Goal: Task Accomplishment & Management: Manage account settings

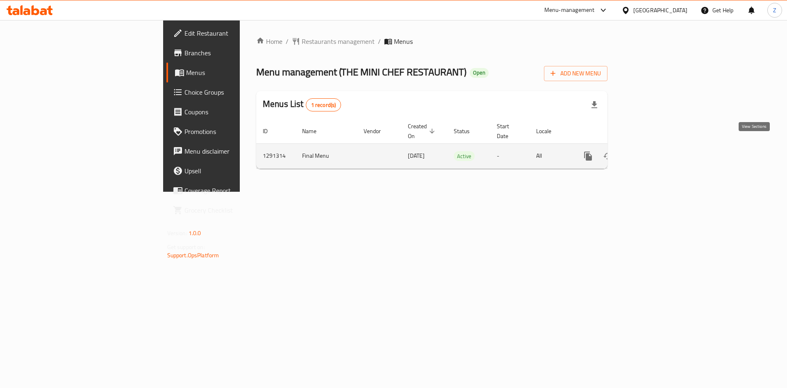
click at [653, 151] on icon "enhanced table" at bounding box center [648, 156] width 10 height 10
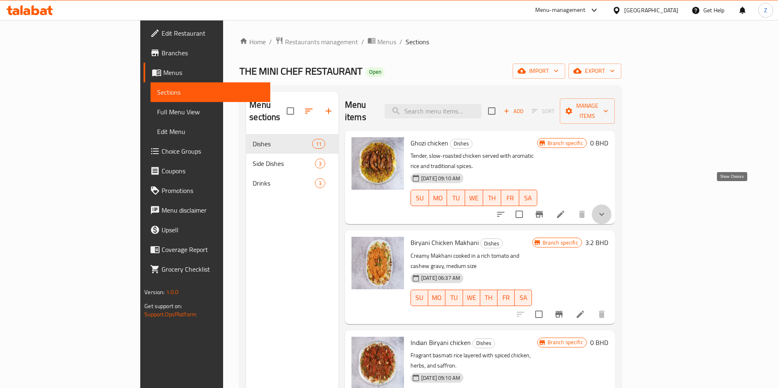
click at [607, 210] on icon "show more" at bounding box center [602, 215] width 10 height 10
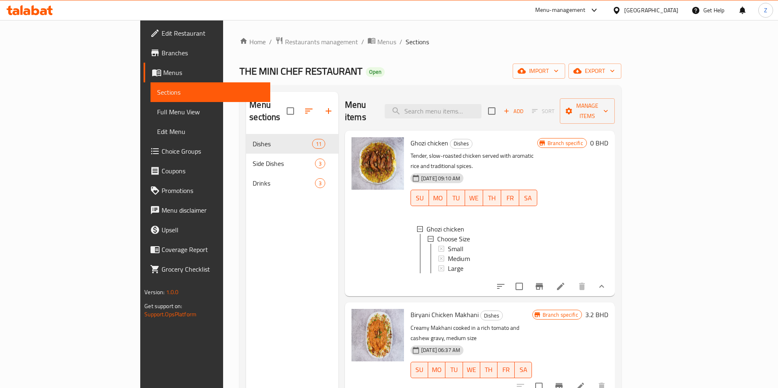
scroll to position [1, 0]
click at [448, 243] on div "Small" at bounding box center [489, 248] width 83 height 10
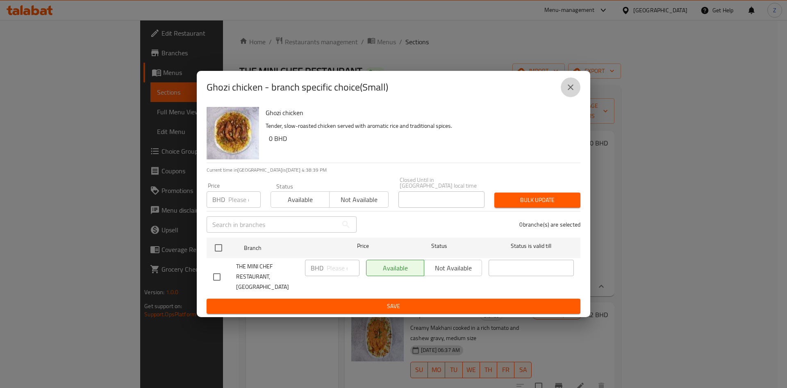
click at [577, 90] on button "close" at bounding box center [571, 88] width 20 height 20
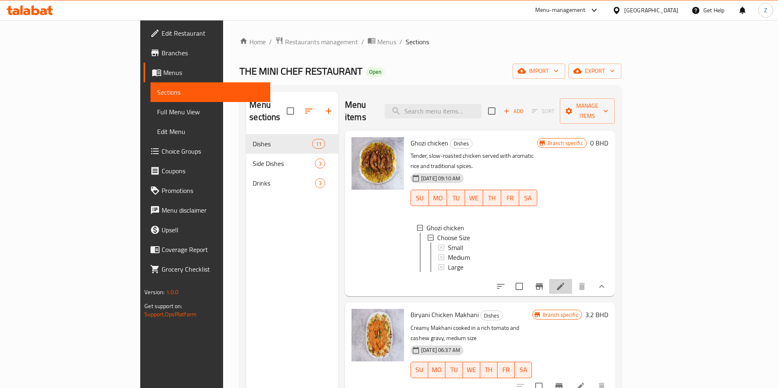
click at [572, 279] on li at bounding box center [560, 286] width 23 height 15
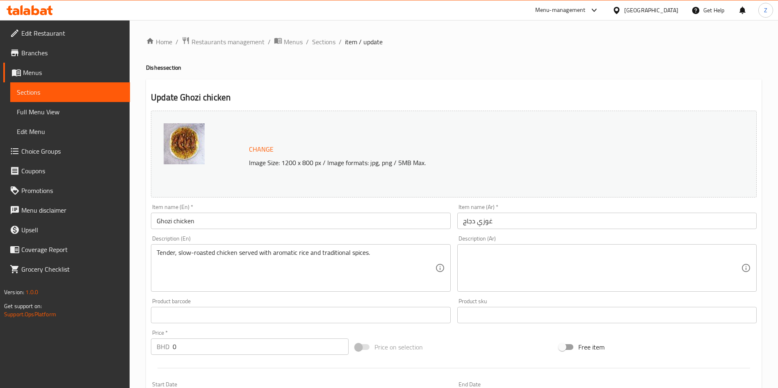
scroll to position [245, 0]
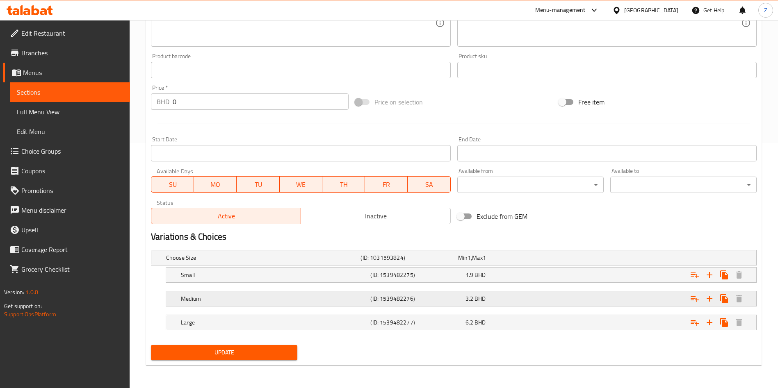
drag, startPoint x: 498, startPoint y: 320, endPoint x: 472, endPoint y: 304, distance: 29.9
click at [472, 304] on div "Choose Size (ID: 1031593824) Min 1 , Max 1 Name (En) Choose Size Name (En) Name…" at bounding box center [454, 294] width 612 height 95
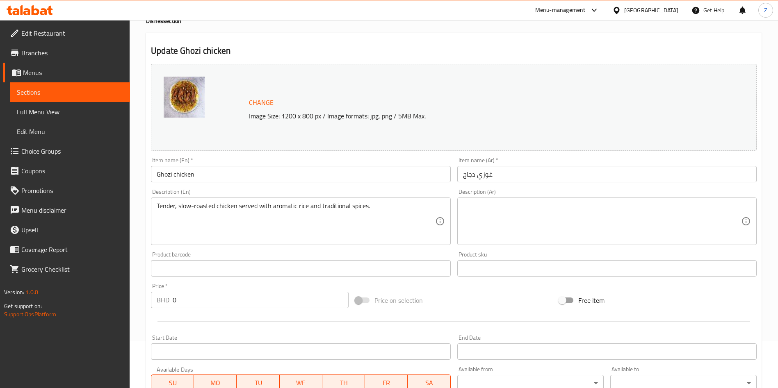
scroll to position [0, 0]
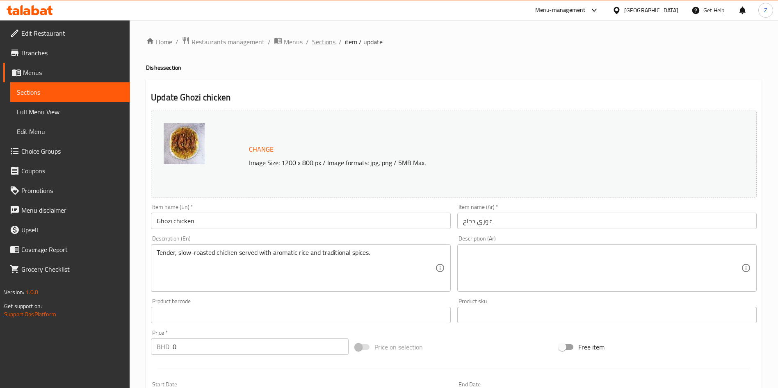
click at [325, 42] on span "Sections" at bounding box center [323, 42] width 23 height 10
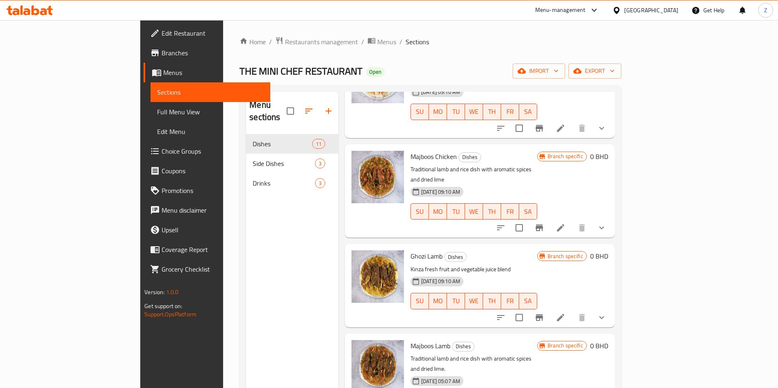
scroll to position [390, 0]
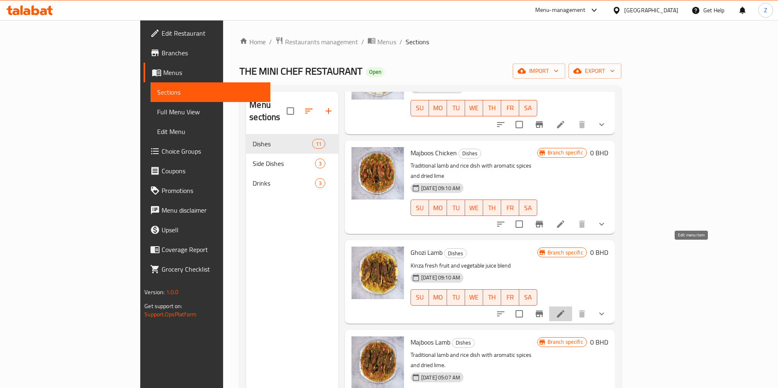
click at [564, 310] on icon at bounding box center [560, 313] width 7 height 7
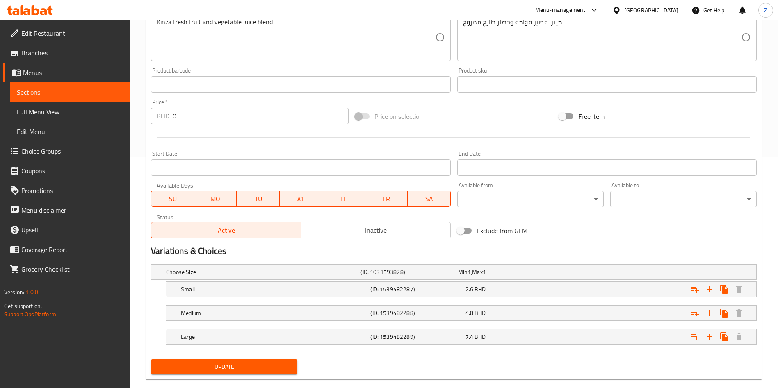
scroll to position [245, 0]
